Goal: Information Seeking & Learning: Learn about a topic

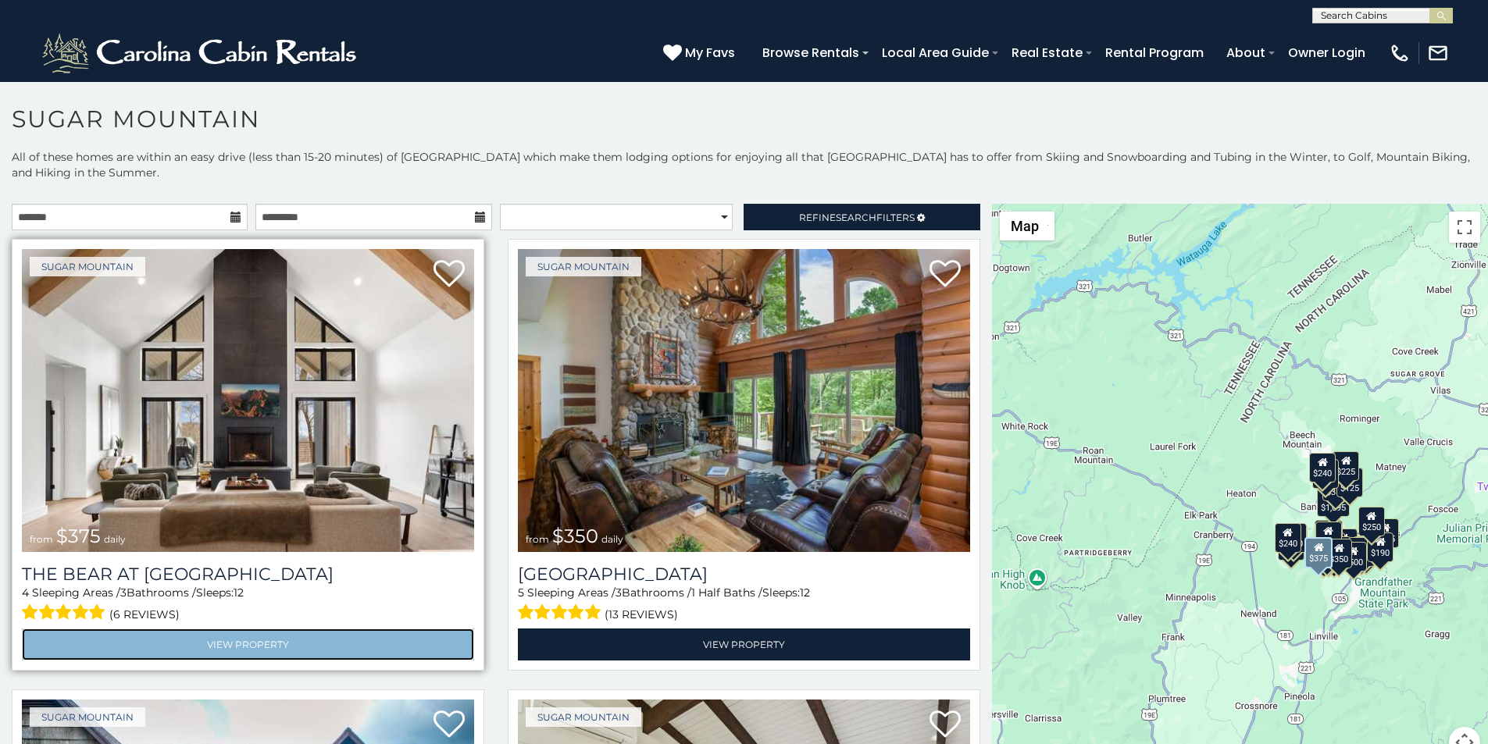
click at [66, 629] on link "View Property" at bounding box center [248, 645] width 452 height 32
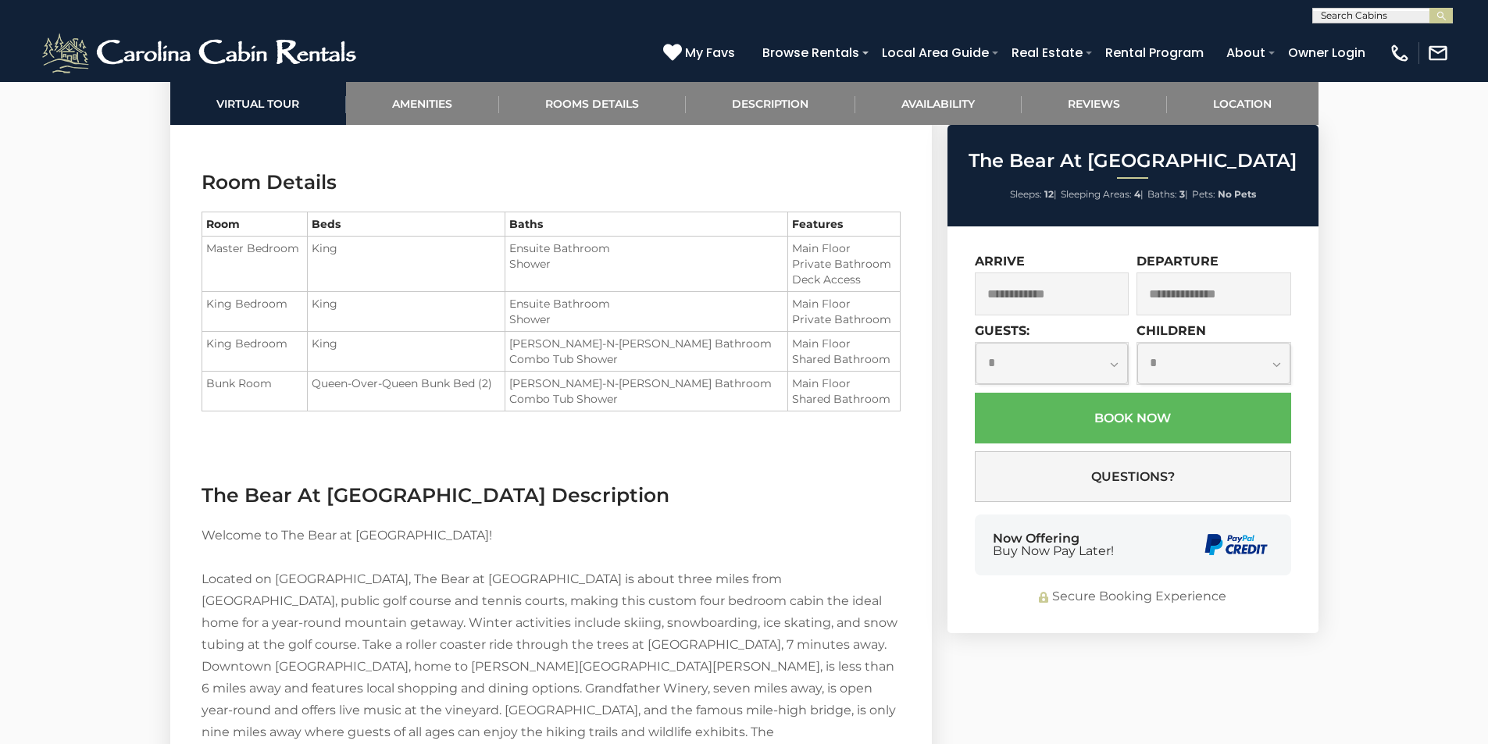
scroll to position [1998, 0]
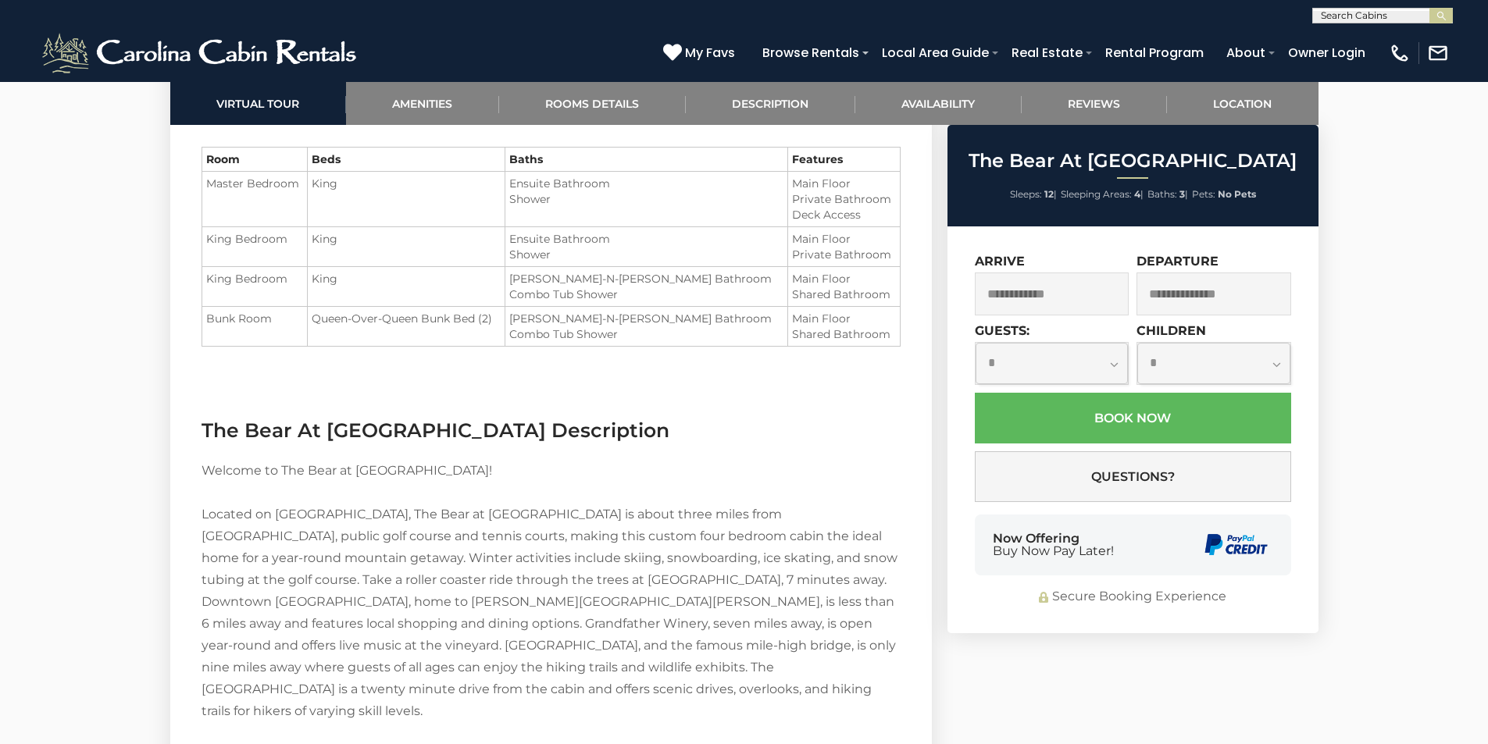
click at [990, 557] on div "Now Offering Buy Now Pay Later!" at bounding box center [1133, 545] width 316 height 61
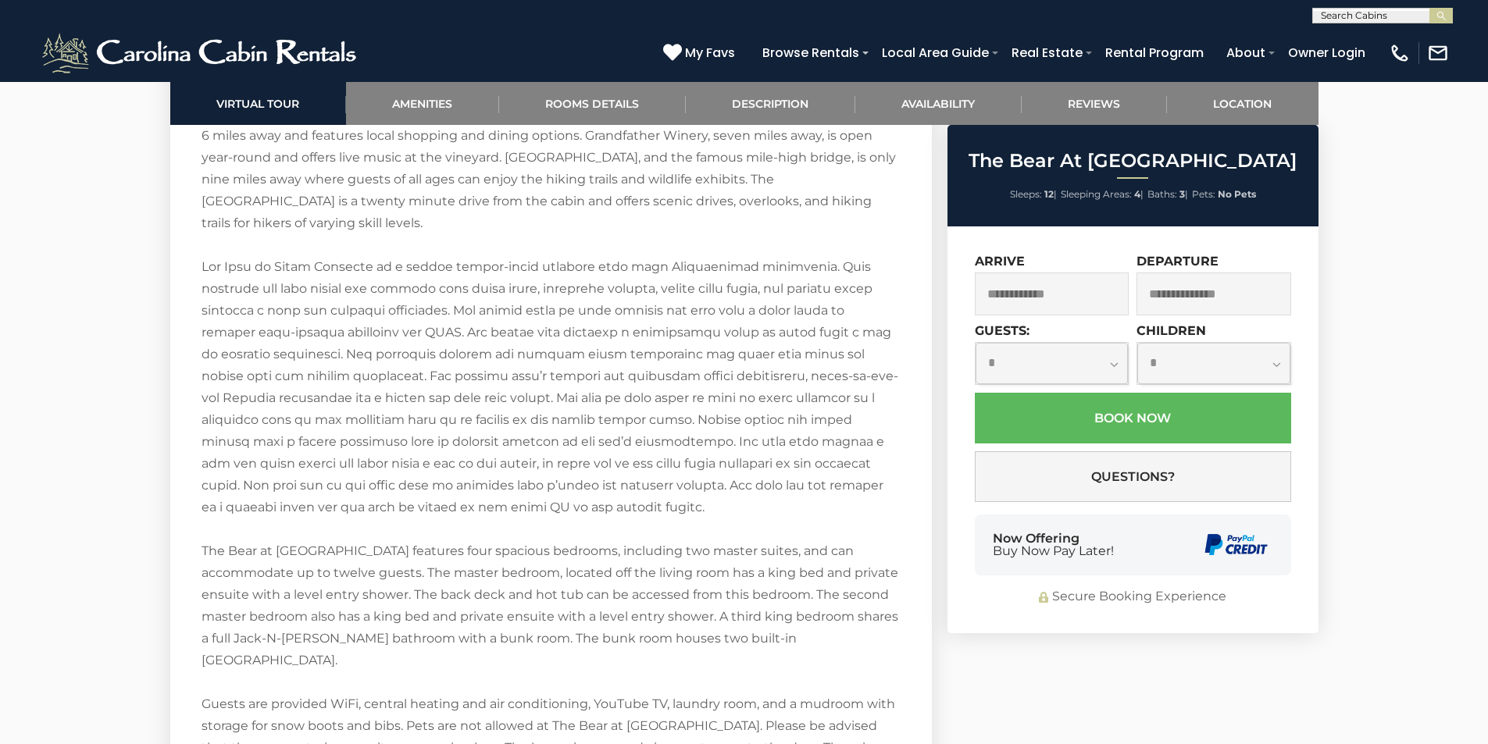
scroll to position [2518, 0]
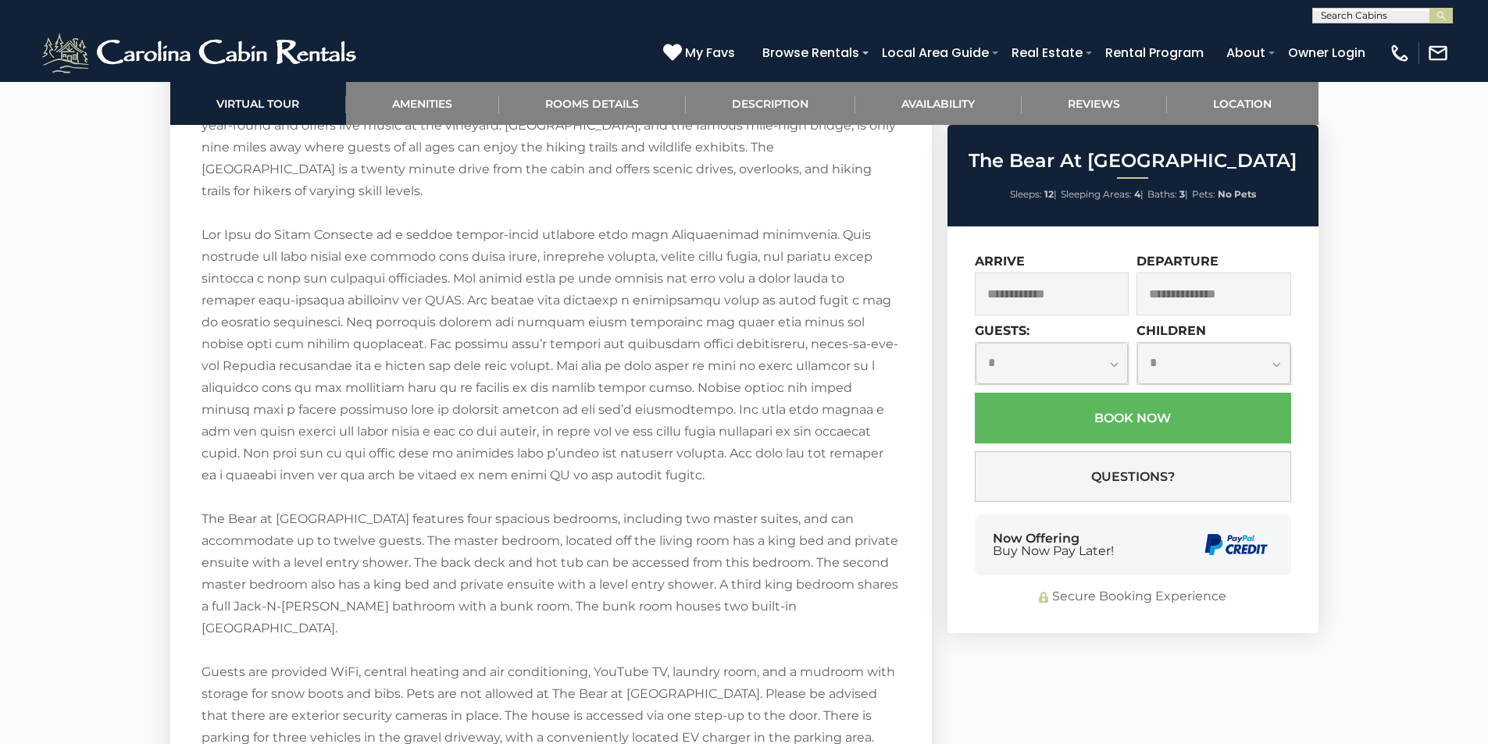
click at [1152, 590] on div "Secure Booking Experience" at bounding box center [1133, 597] width 316 height 18
click at [1158, 621] on div "**********" at bounding box center [1132, 430] width 371 height 407
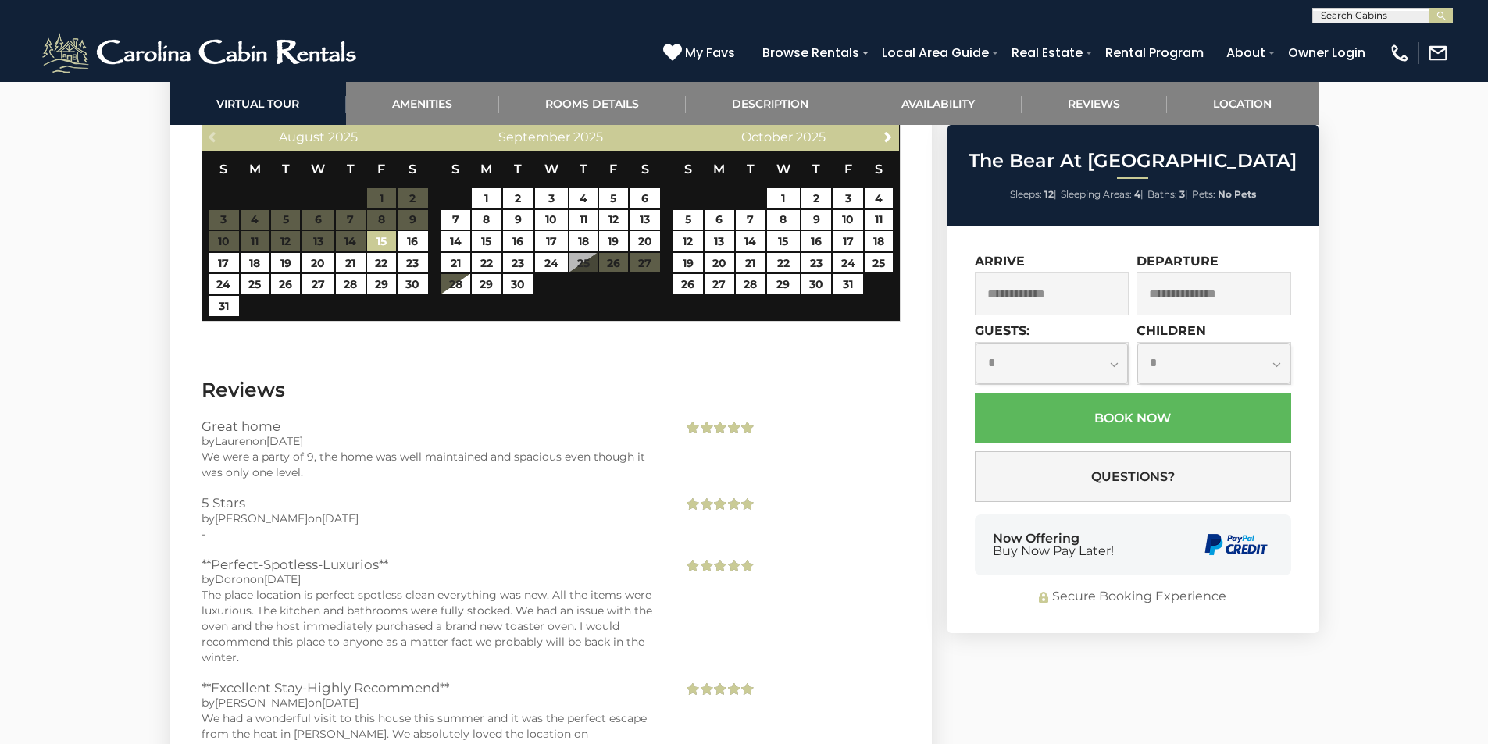
scroll to position [3698, 0]
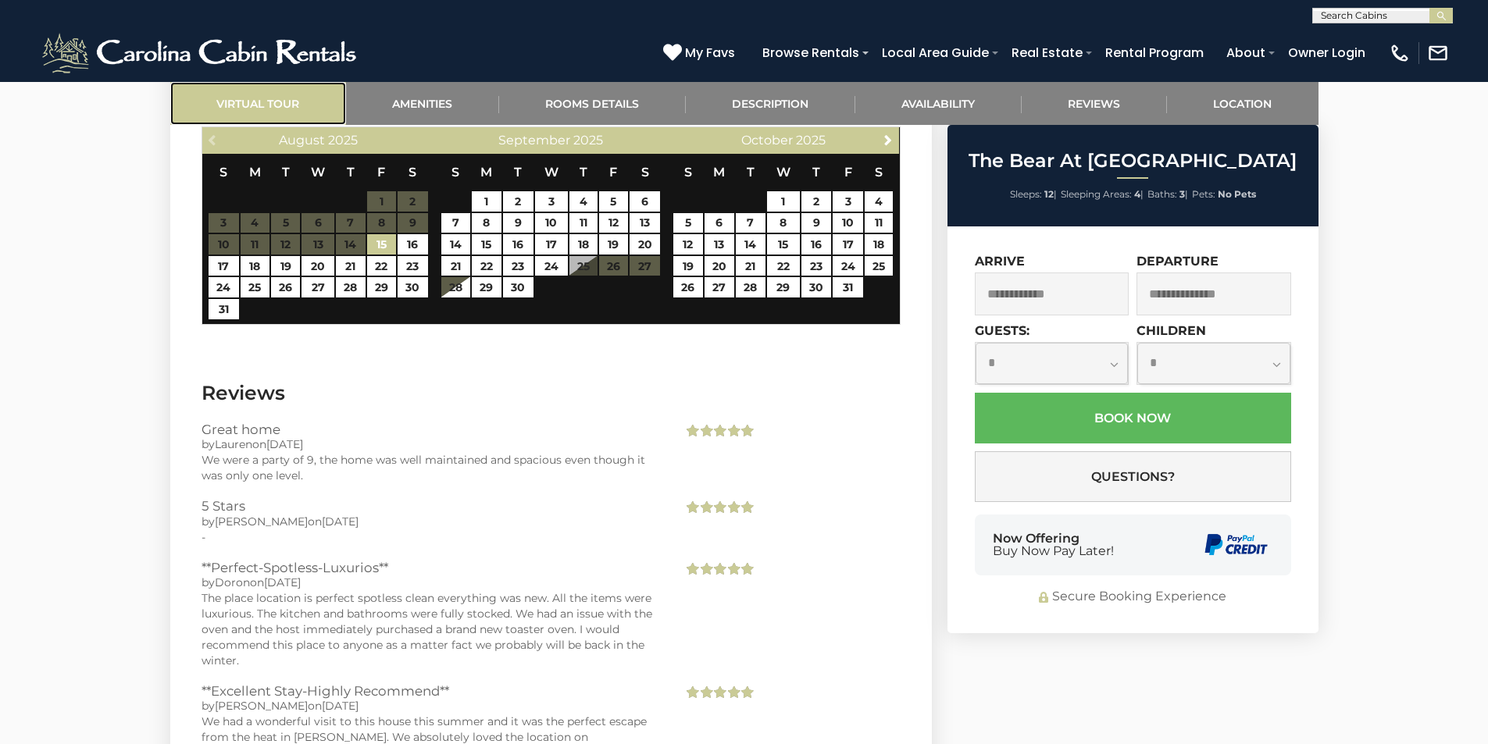
click at [205, 86] on link "Virtual Tour" at bounding box center [258, 103] width 176 height 43
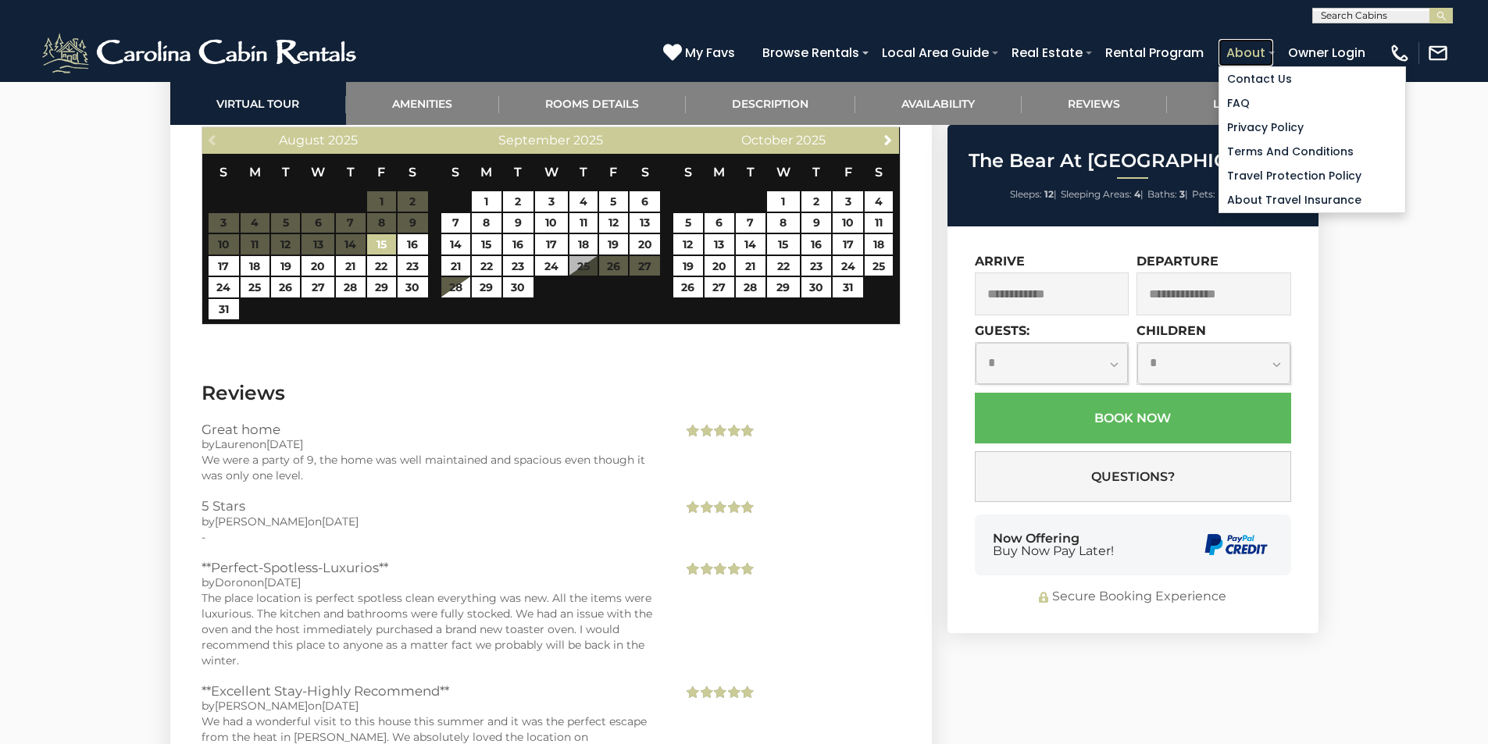
click at [1273, 46] on link "About" at bounding box center [1245, 52] width 55 height 27
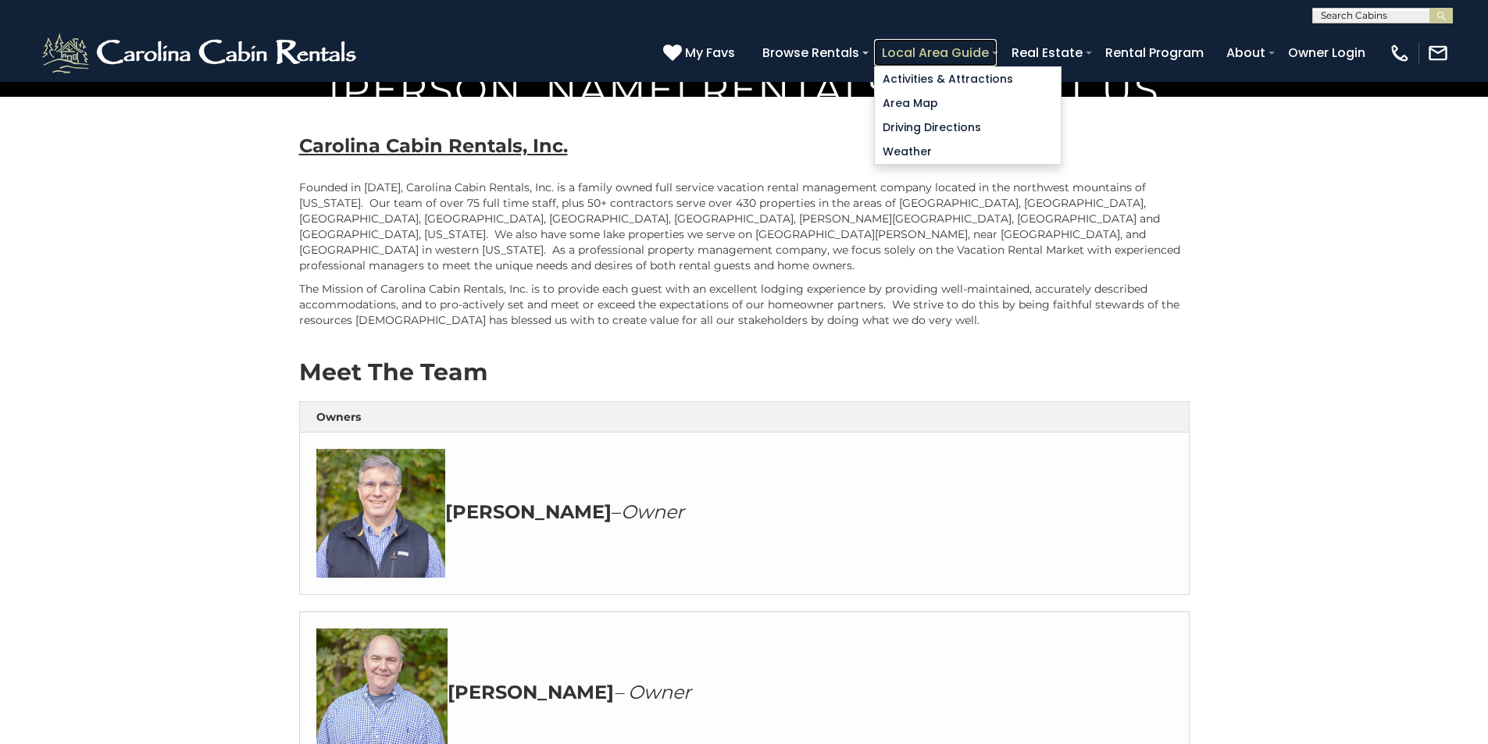
click at [997, 46] on link "Local Area Guide" at bounding box center [935, 52] width 123 height 27
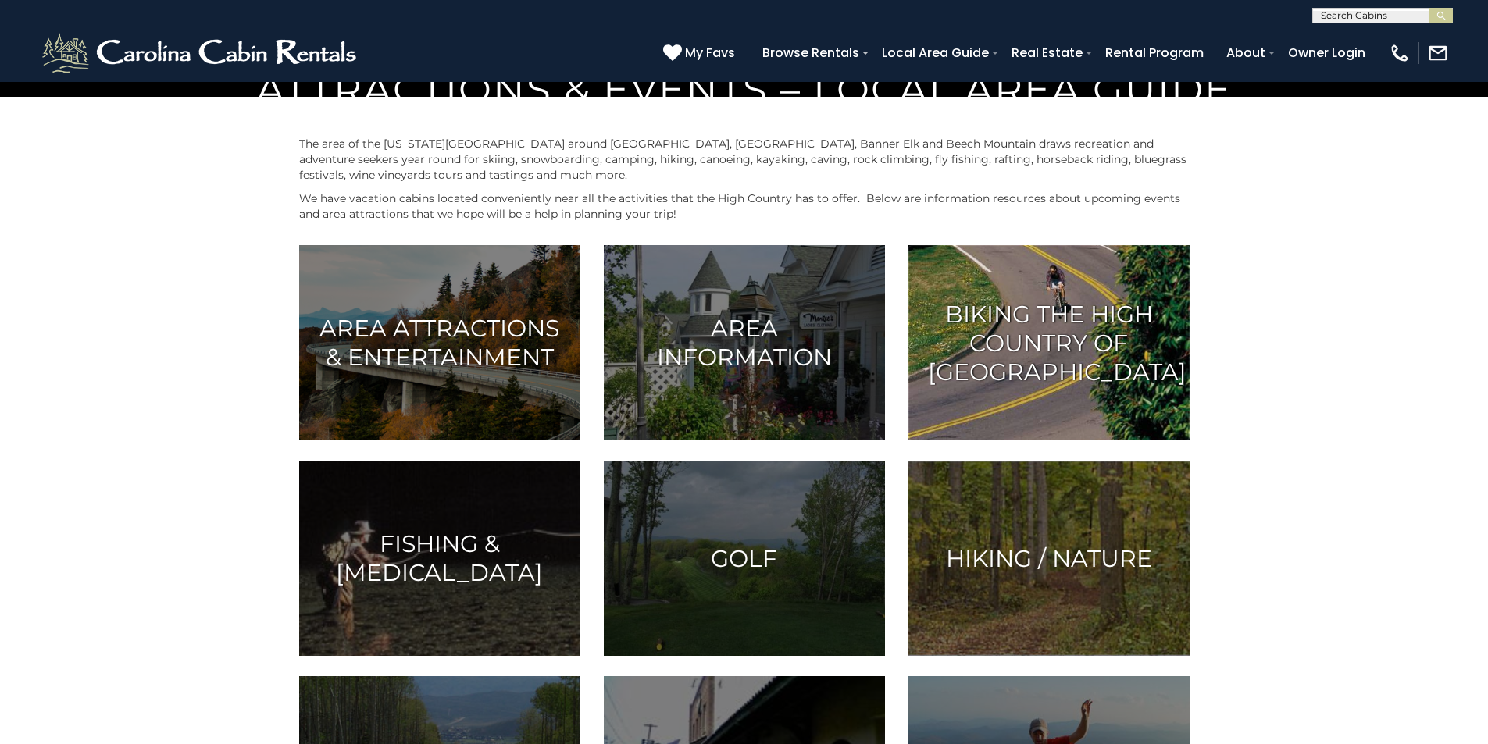
click at [1012, 441] on img at bounding box center [1048, 342] width 281 height 195
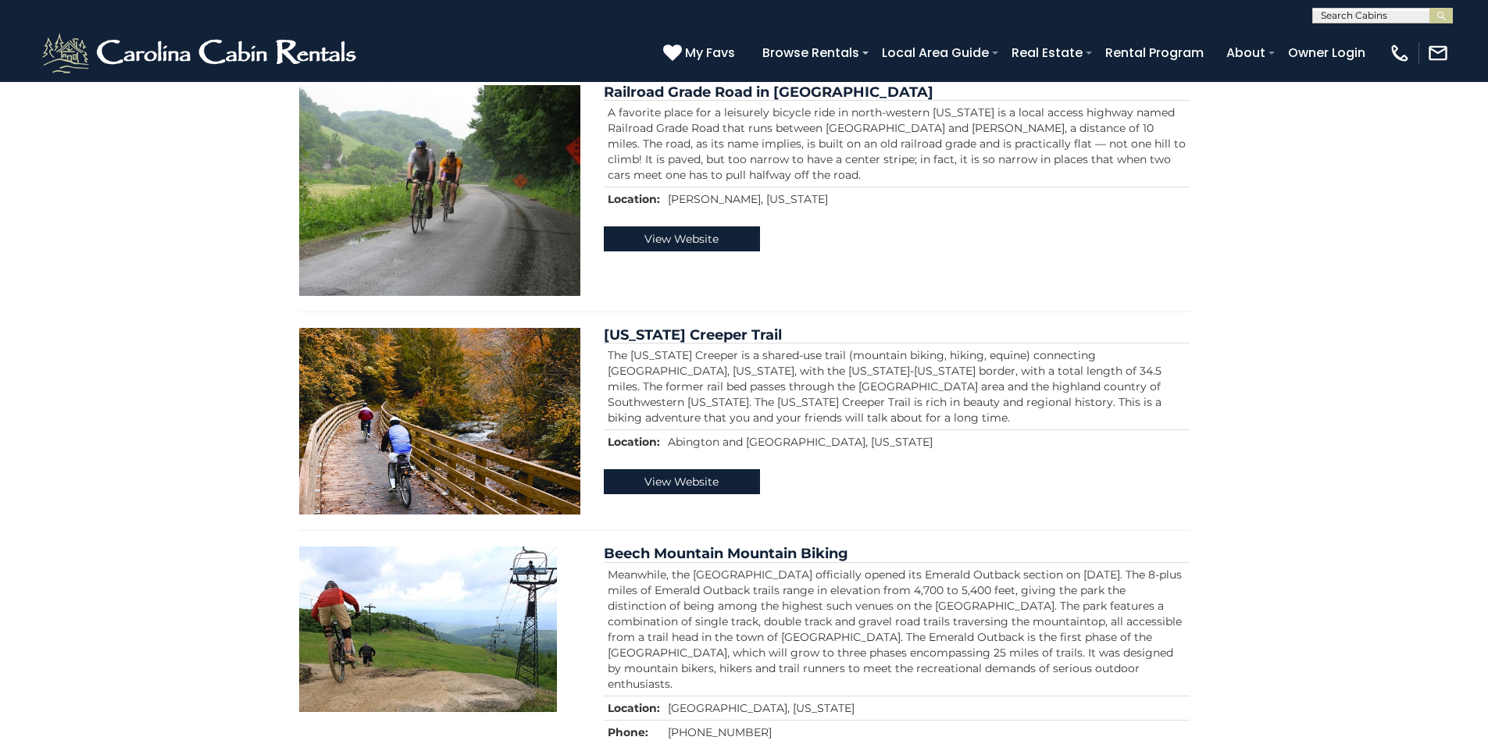
scroll to position [1817, 0]
